Goal: Task Accomplishment & Management: Manage account settings

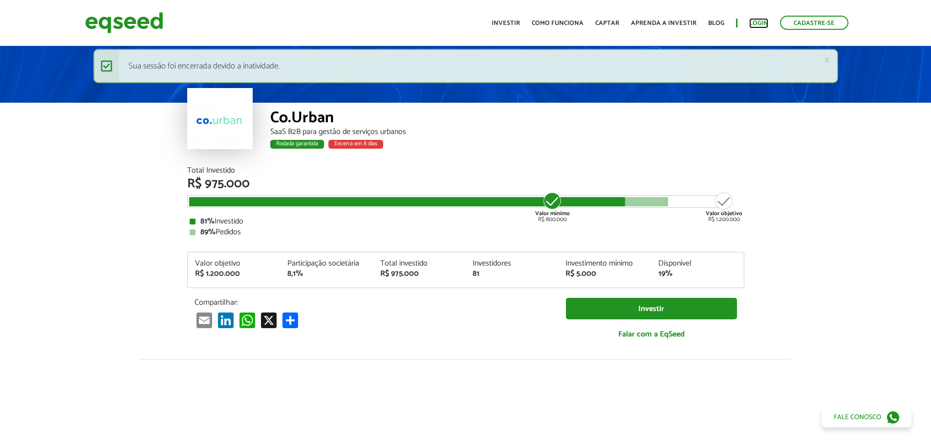
click at [755, 22] on link "Login" at bounding box center [758, 23] width 19 height 6
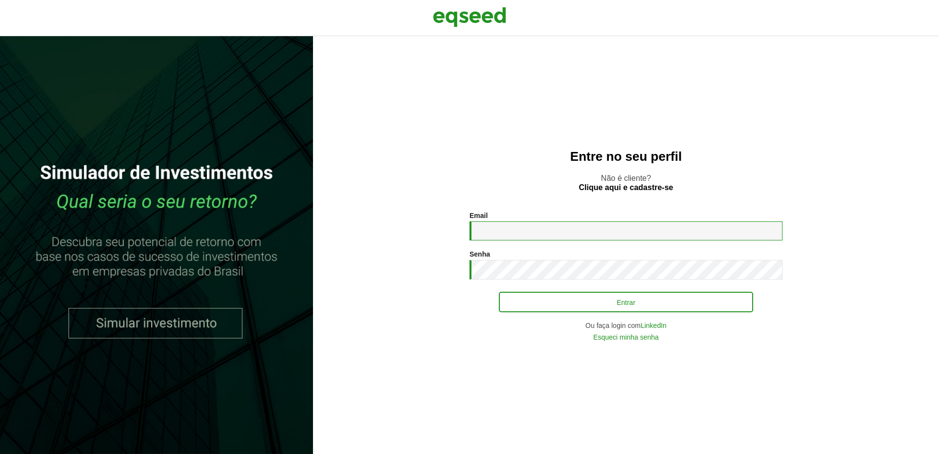
type input "**********"
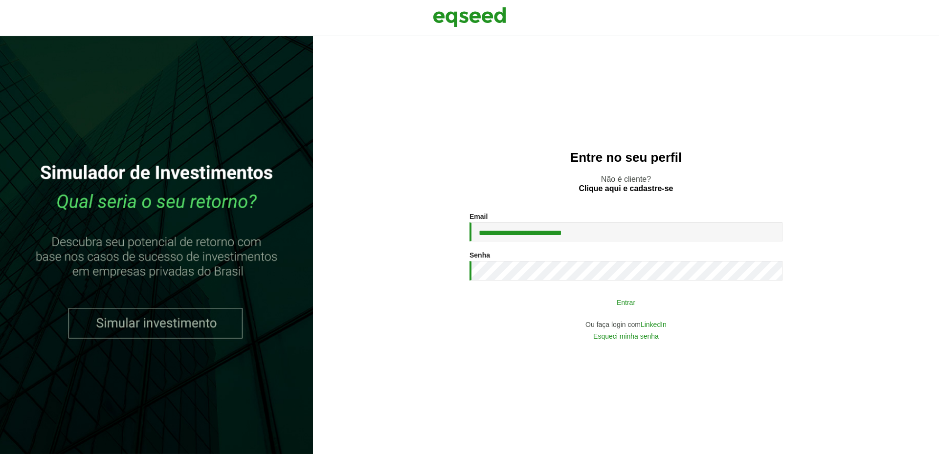
click at [594, 300] on button "Entrar" at bounding box center [626, 302] width 254 height 19
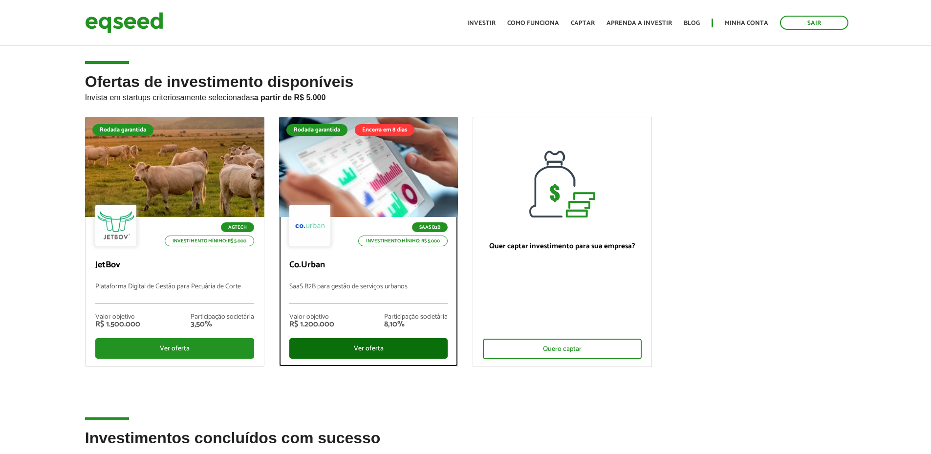
click at [383, 343] on div "Ver oferta" at bounding box center [368, 348] width 159 height 21
